Goal: Task Accomplishment & Management: Use online tool/utility

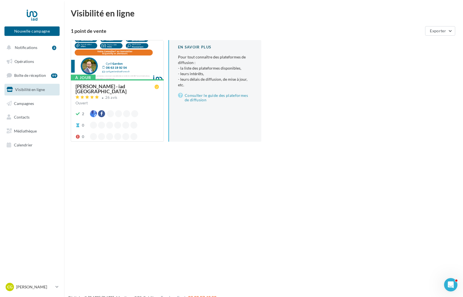
click at [130, 88] on div "[PERSON_NAME] - iad [GEOGRAPHIC_DATA]" at bounding box center [115, 89] width 79 height 10
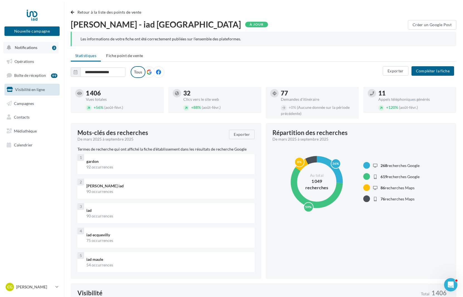
click at [43, 44] on button "Notifications 3" at bounding box center [30, 48] width 55 height 12
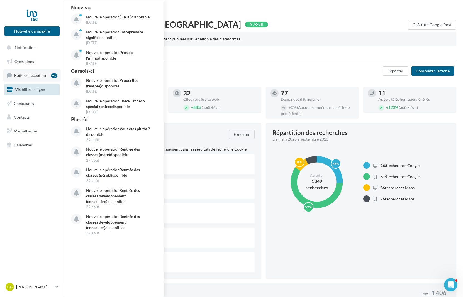
click at [28, 78] on link "Boîte de réception 99" at bounding box center [31, 75] width 57 height 12
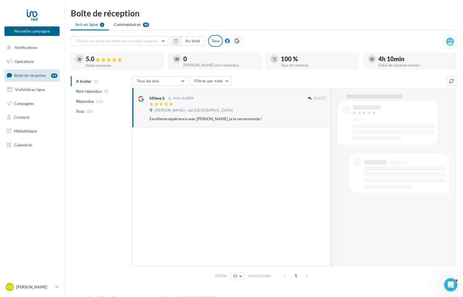
click at [239, 41] on icon at bounding box center [236, 40] width 5 height 5
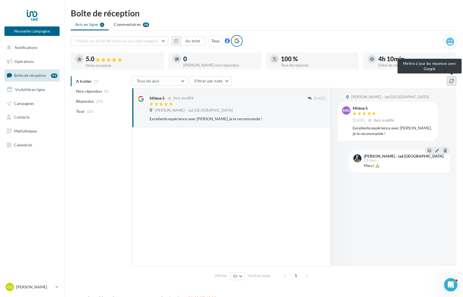
click at [452, 80] on icon at bounding box center [451, 81] width 4 height 4
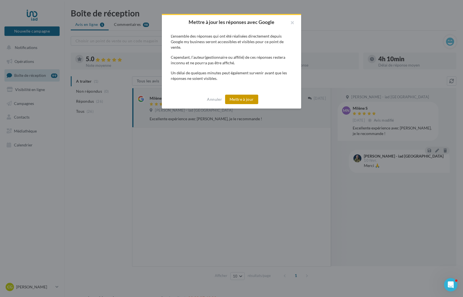
click at [245, 101] on button "Mettre à jour" at bounding box center [241, 99] width 33 height 9
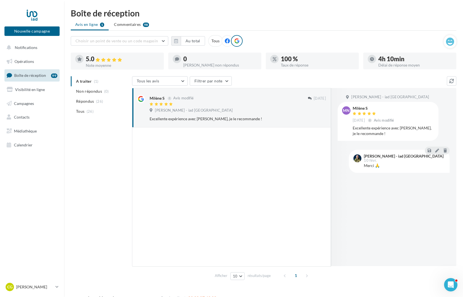
click at [227, 42] on icon at bounding box center [227, 40] width 5 height 5
